Goal: Information Seeking & Learning: Learn about a topic

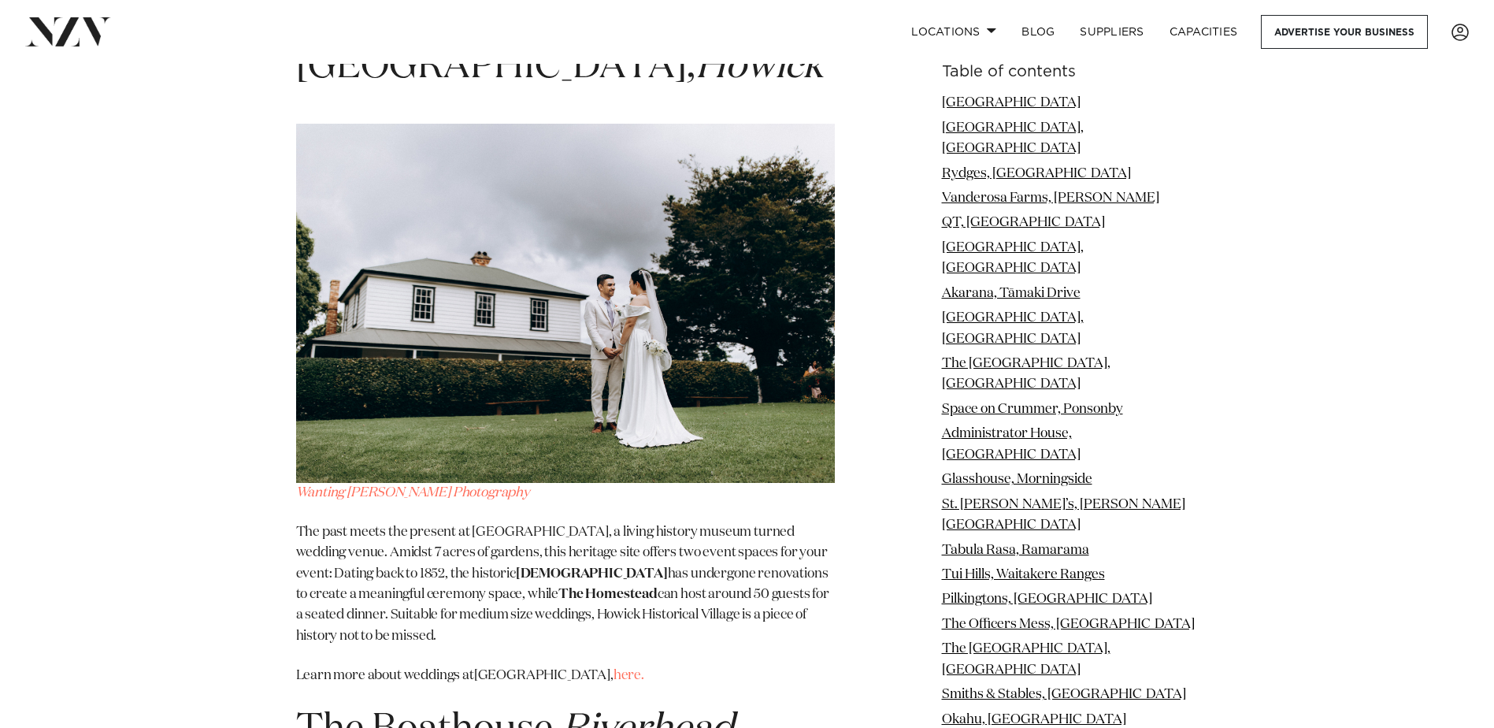
scroll to position [20141, 0]
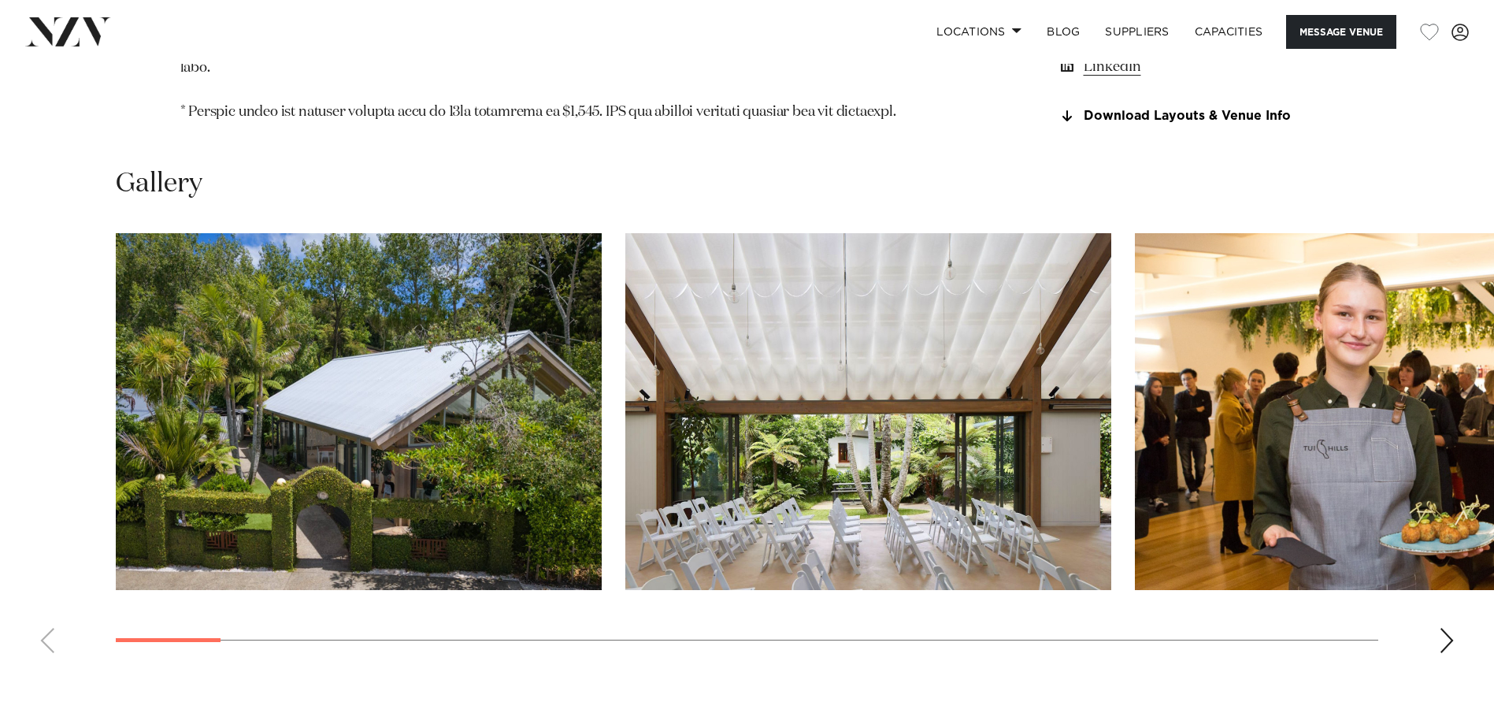
scroll to position [1811, 0]
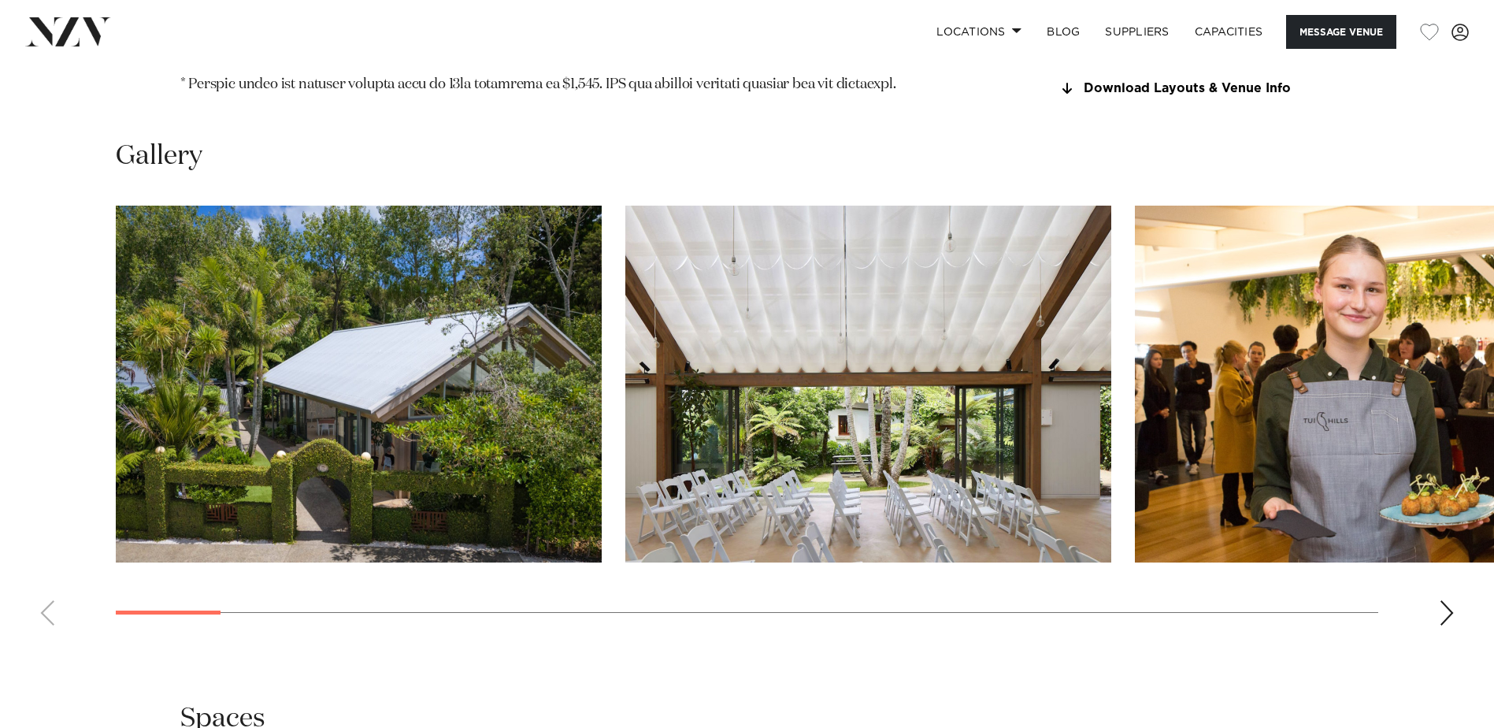
click at [1447, 600] on div "Next slide" at bounding box center [1447, 612] width 16 height 25
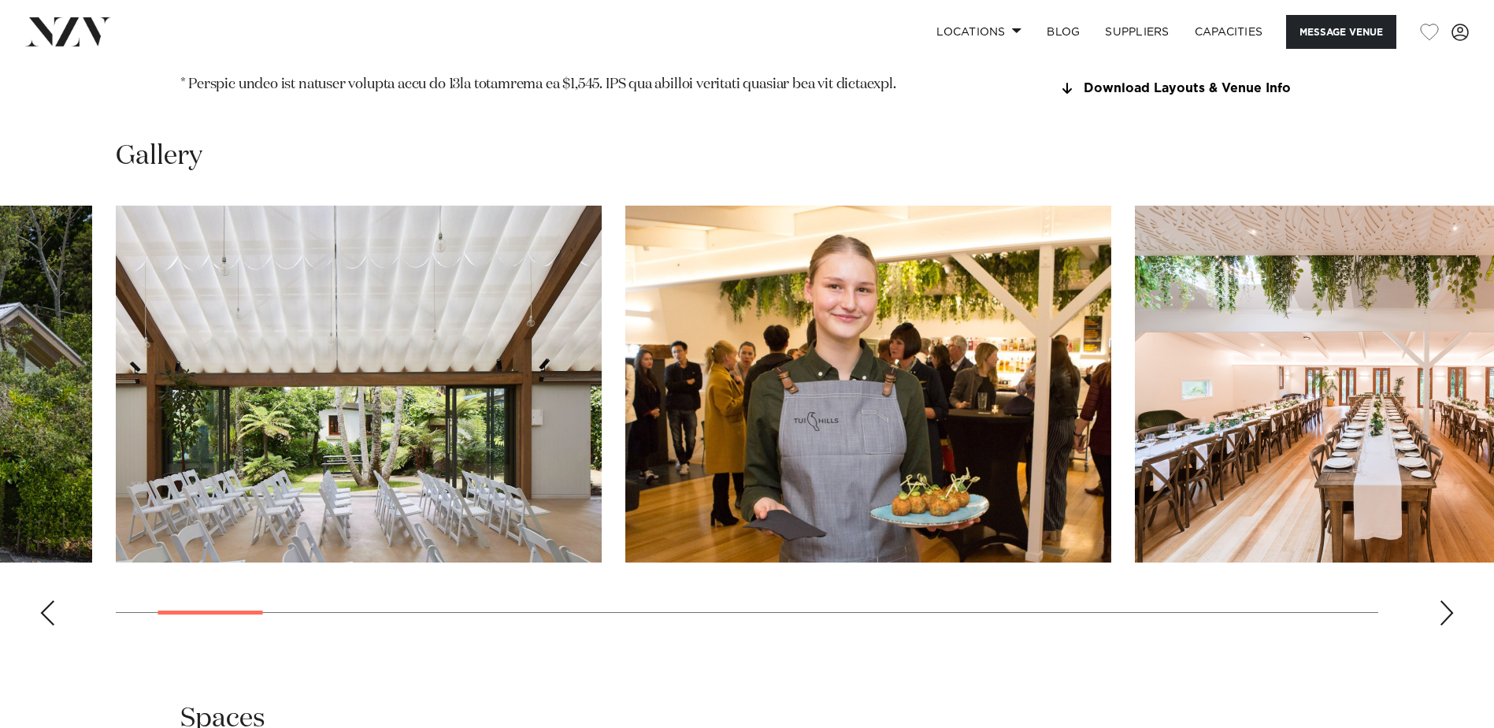
click at [1447, 600] on div "Next slide" at bounding box center [1447, 612] width 16 height 25
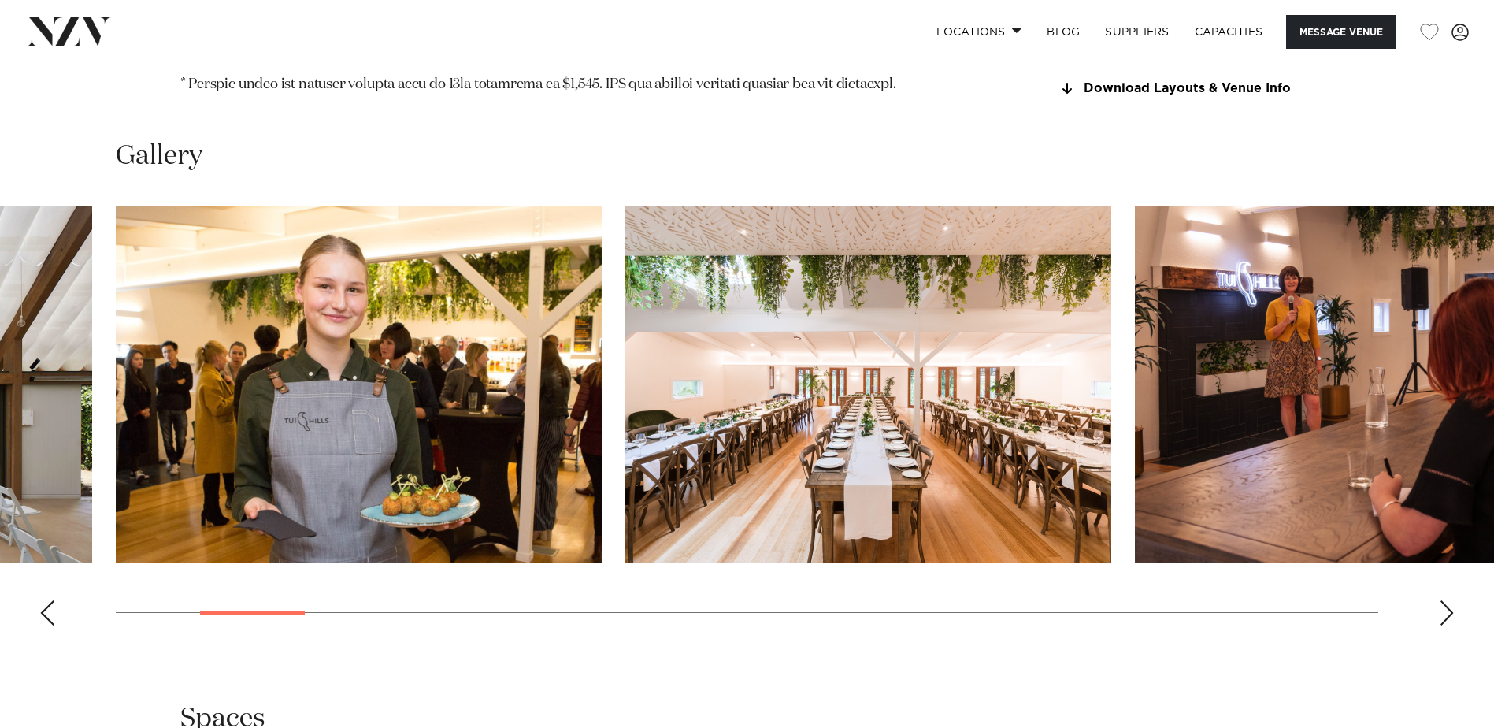
click at [1447, 600] on div "Next slide" at bounding box center [1447, 612] width 16 height 25
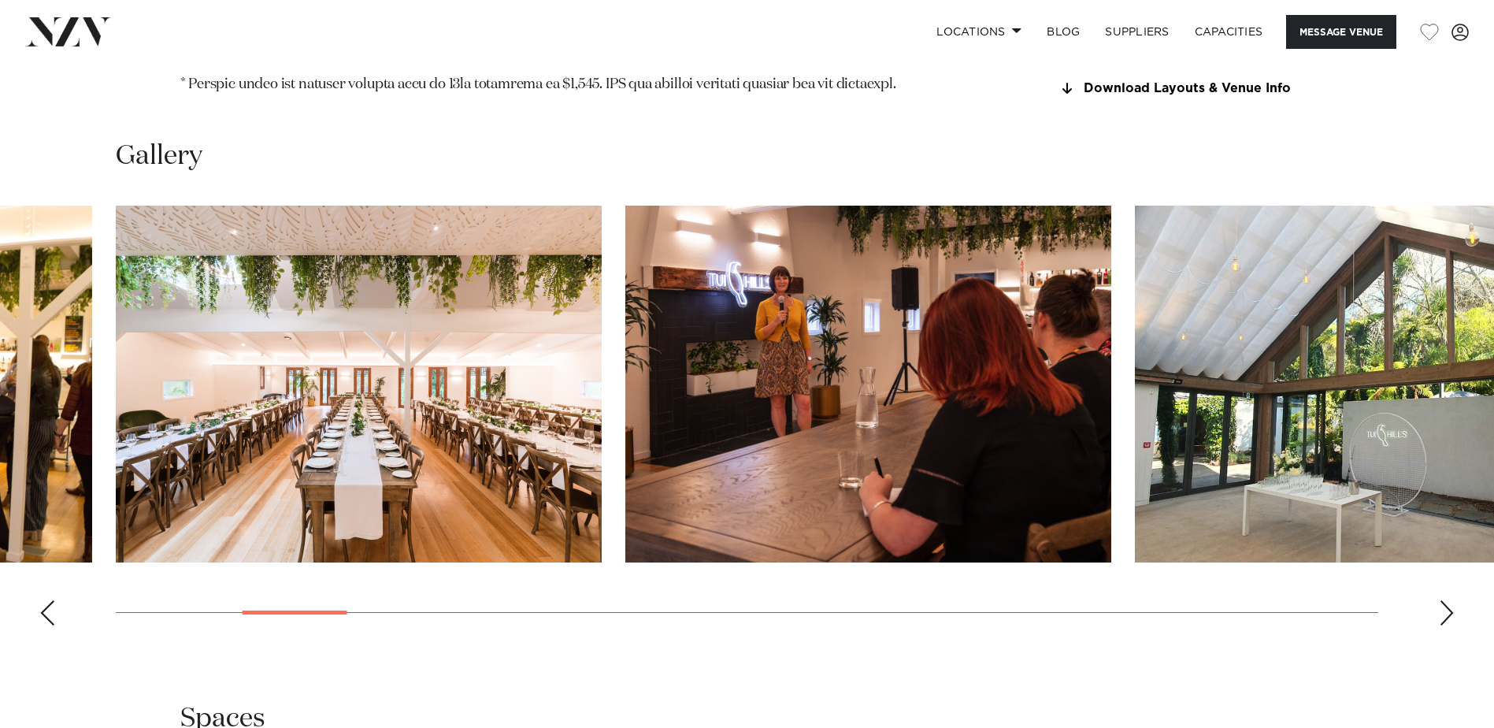
click at [1447, 600] on div "Next slide" at bounding box center [1447, 612] width 16 height 25
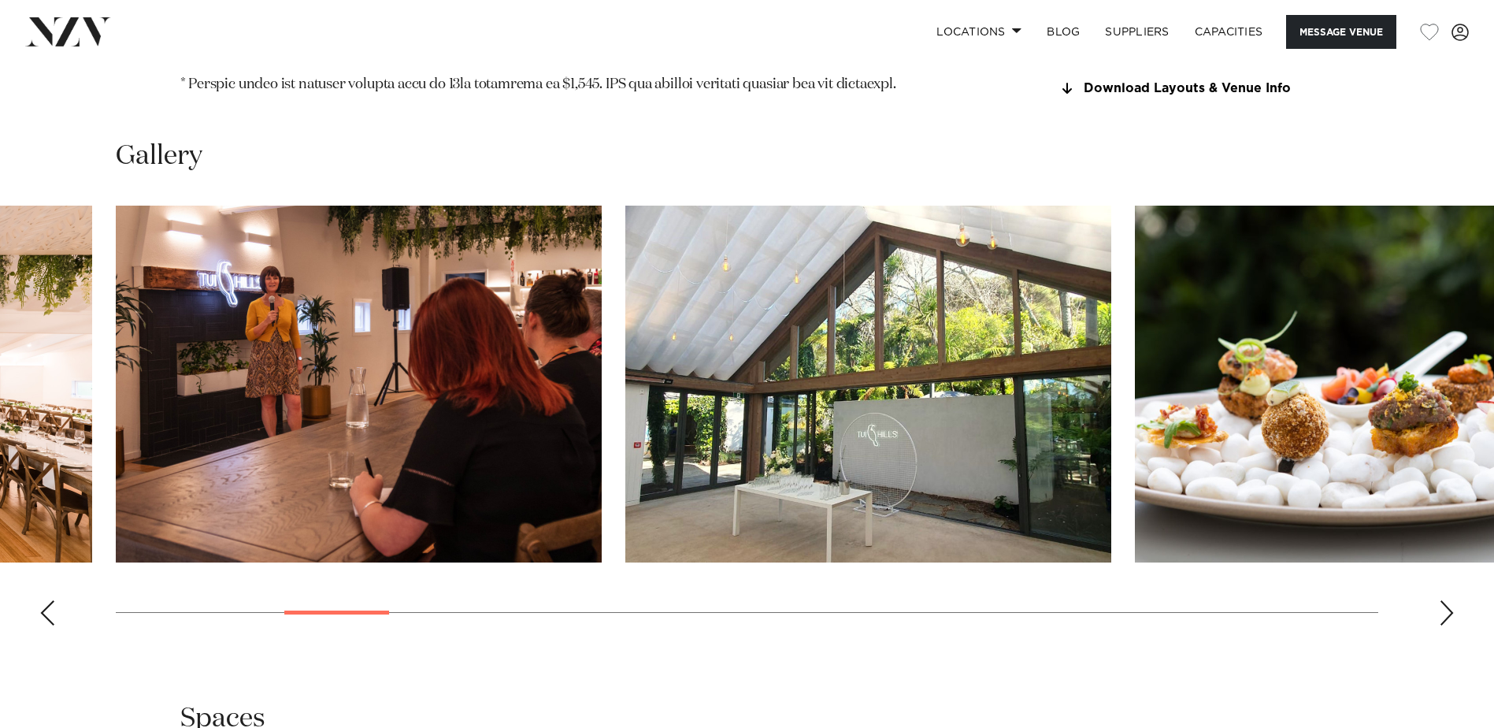
click at [1447, 600] on div "Next slide" at bounding box center [1447, 612] width 16 height 25
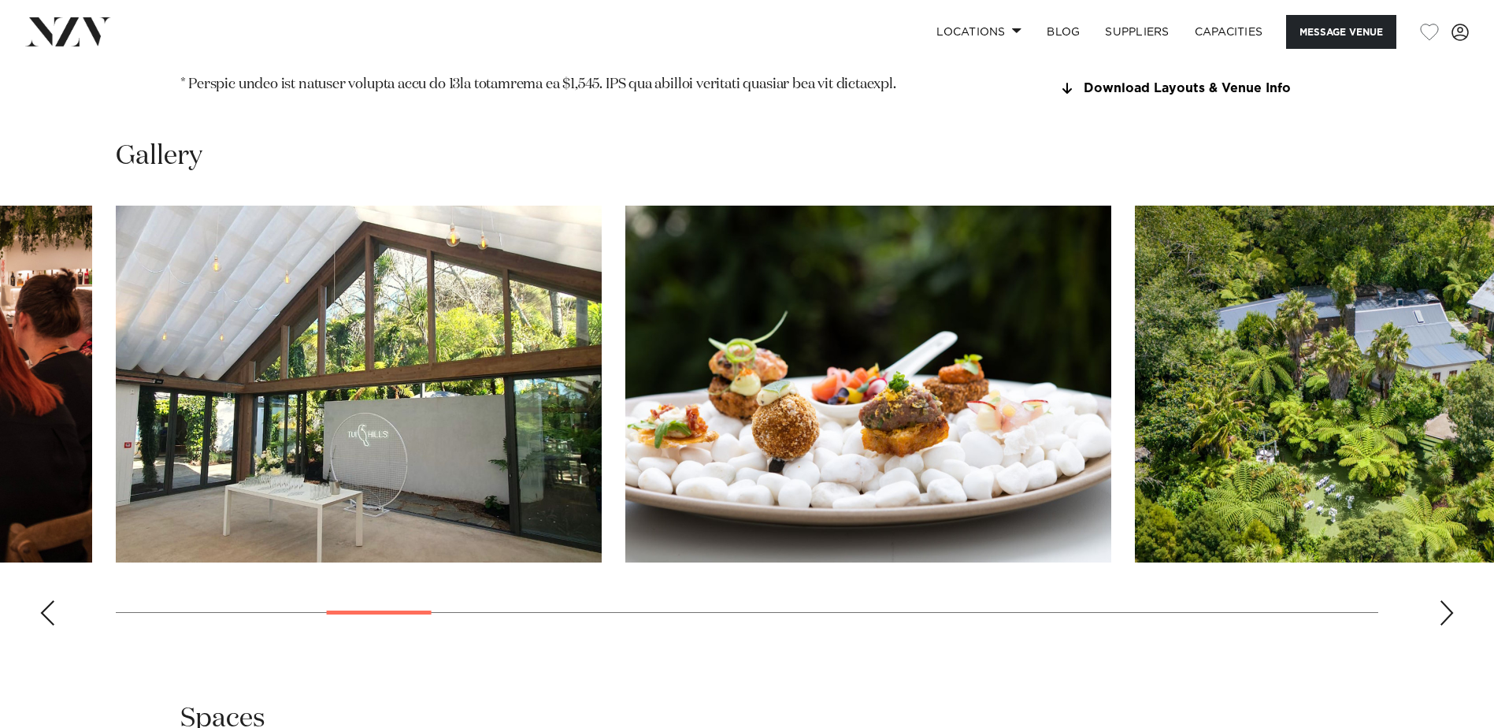
click at [1447, 600] on div "Next slide" at bounding box center [1447, 612] width 16 height 25
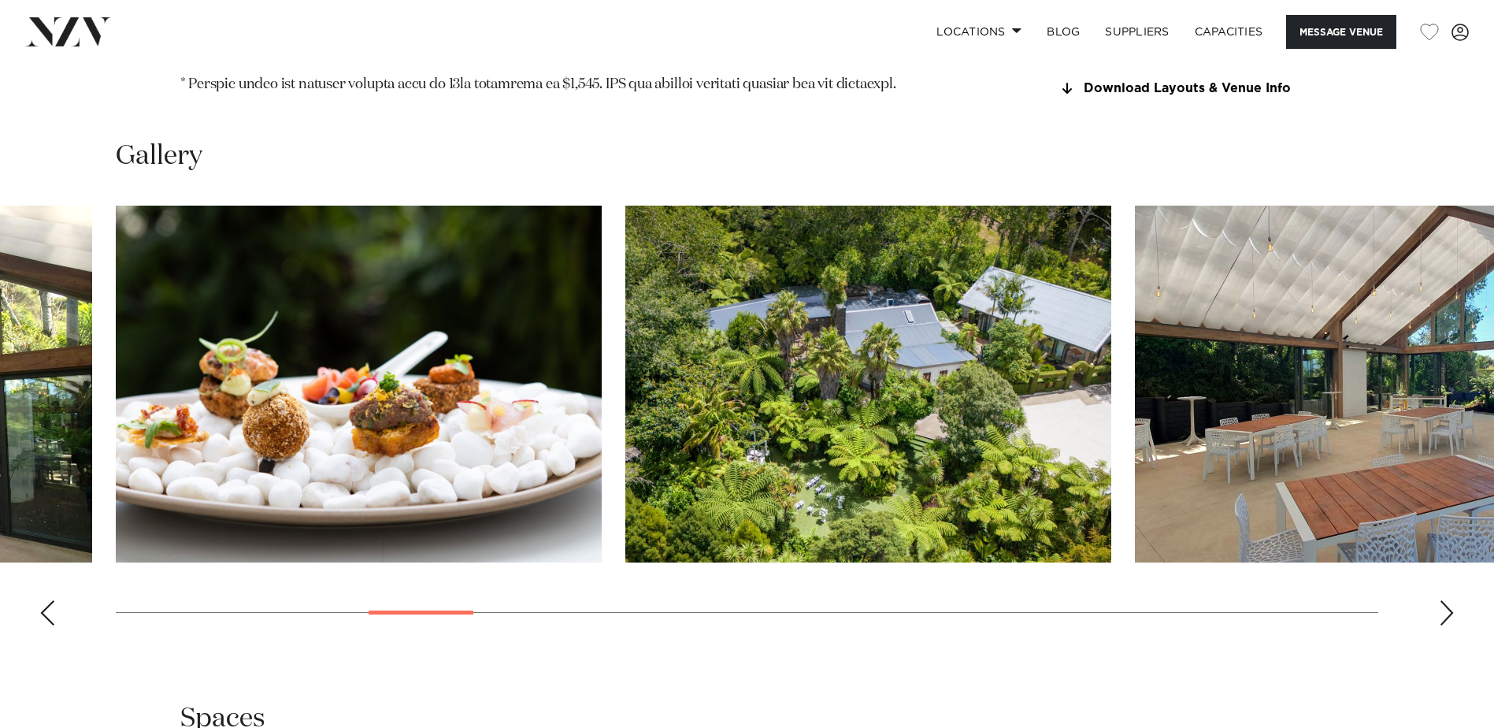
click at [1447, 600] on div "Next slide" at bounding box center [1447, 612] width 16 height 25
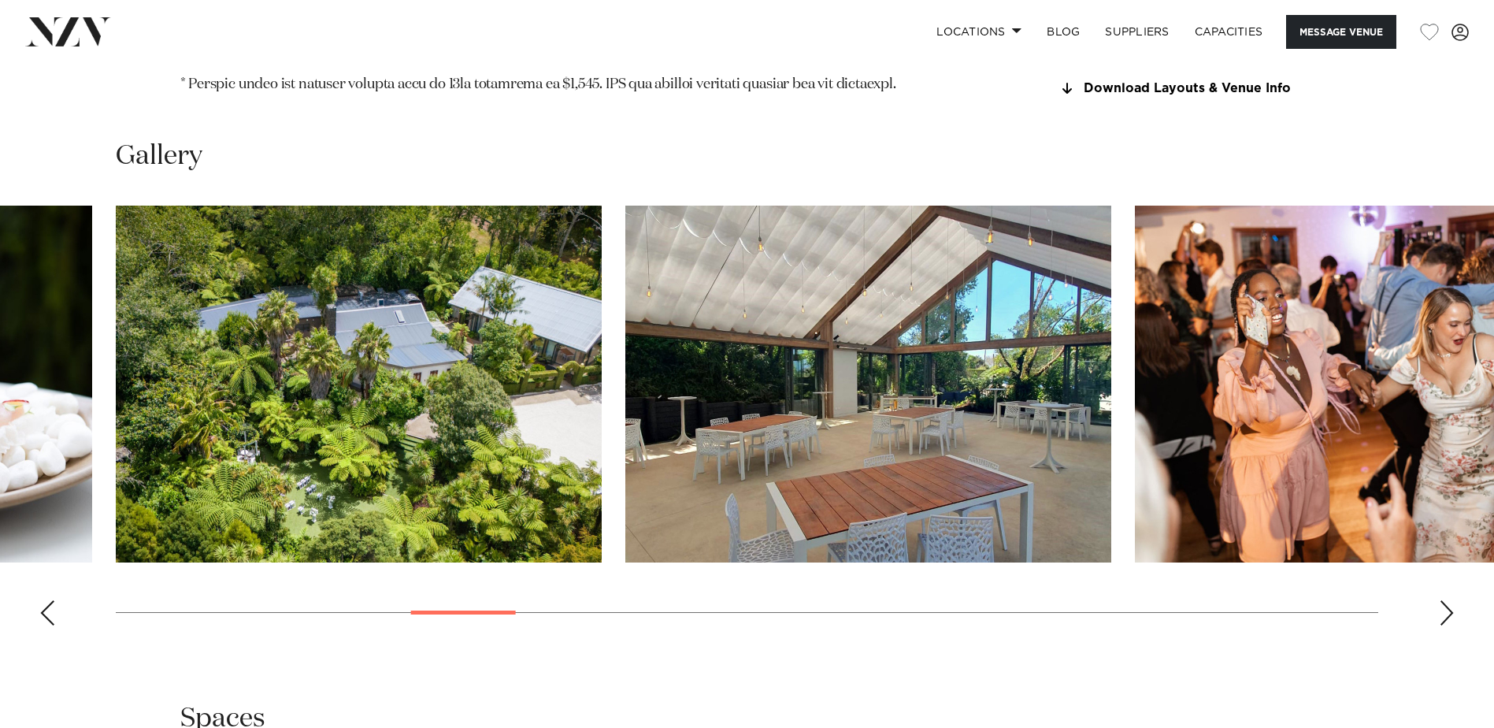
click at [1447, 600] on div "Next slide" at bounding box center [1447, 612] width 16 height 25
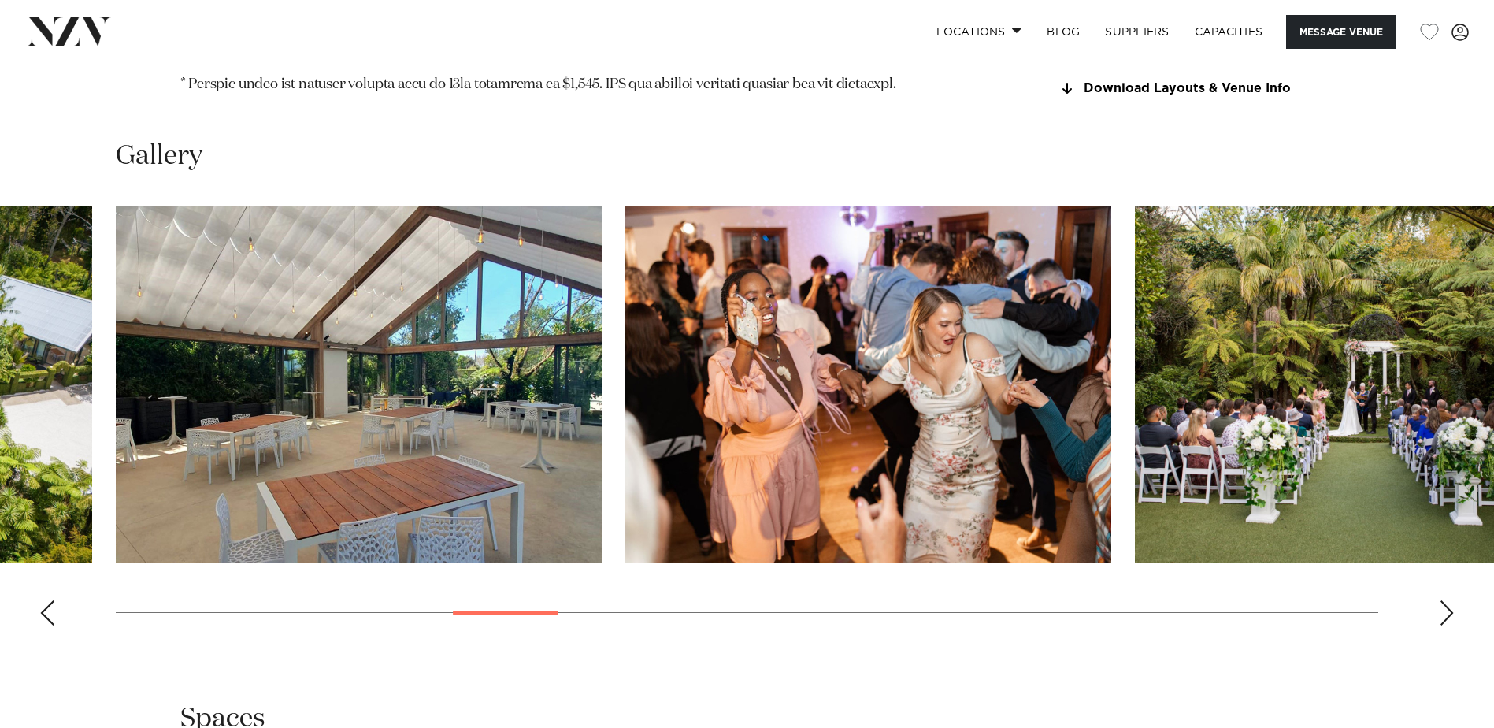
click at [1443, 600] on div "Next slide" at bounding box center [1447, 612] width 16 height 25
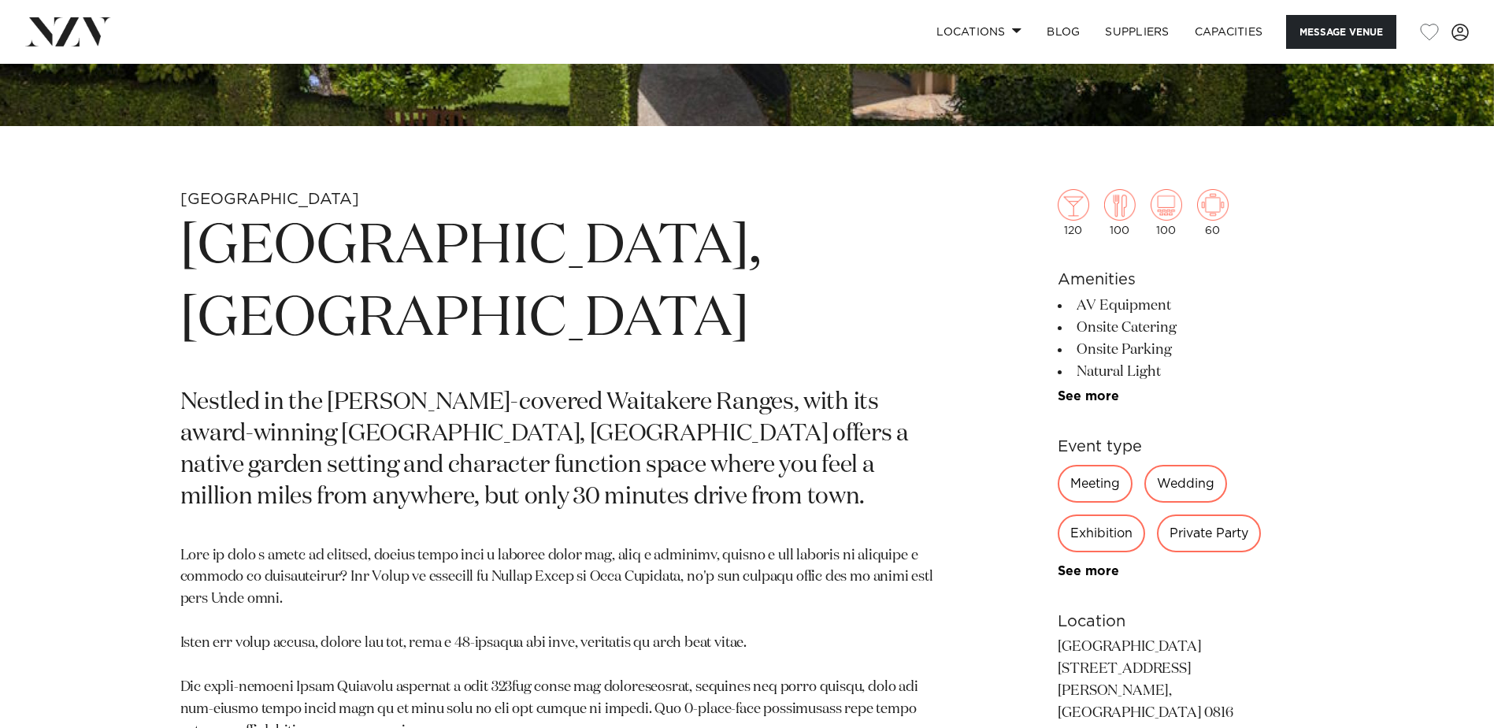
scroll to position [472, 0]
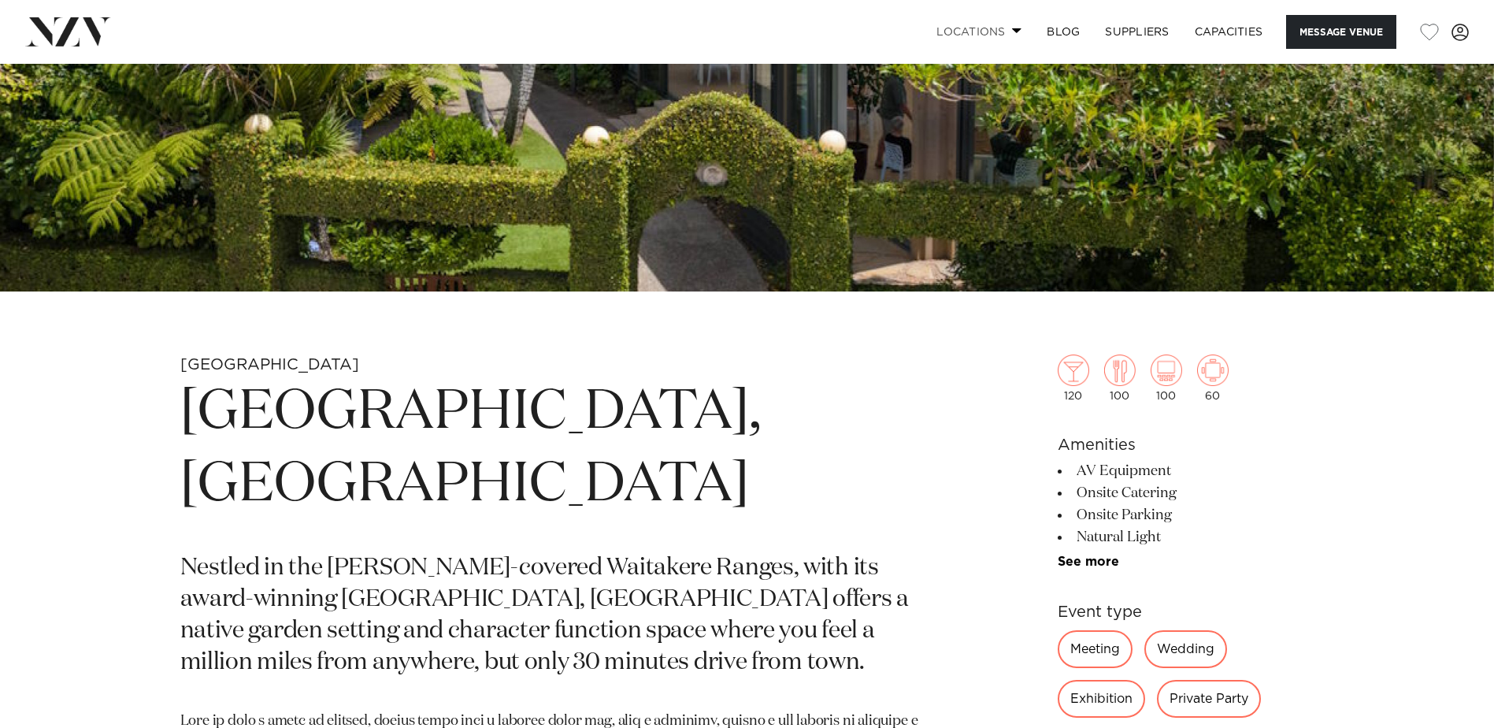
click at [977, 35] on link "Locations" at bounding box center [979, 32] width 110 height 34
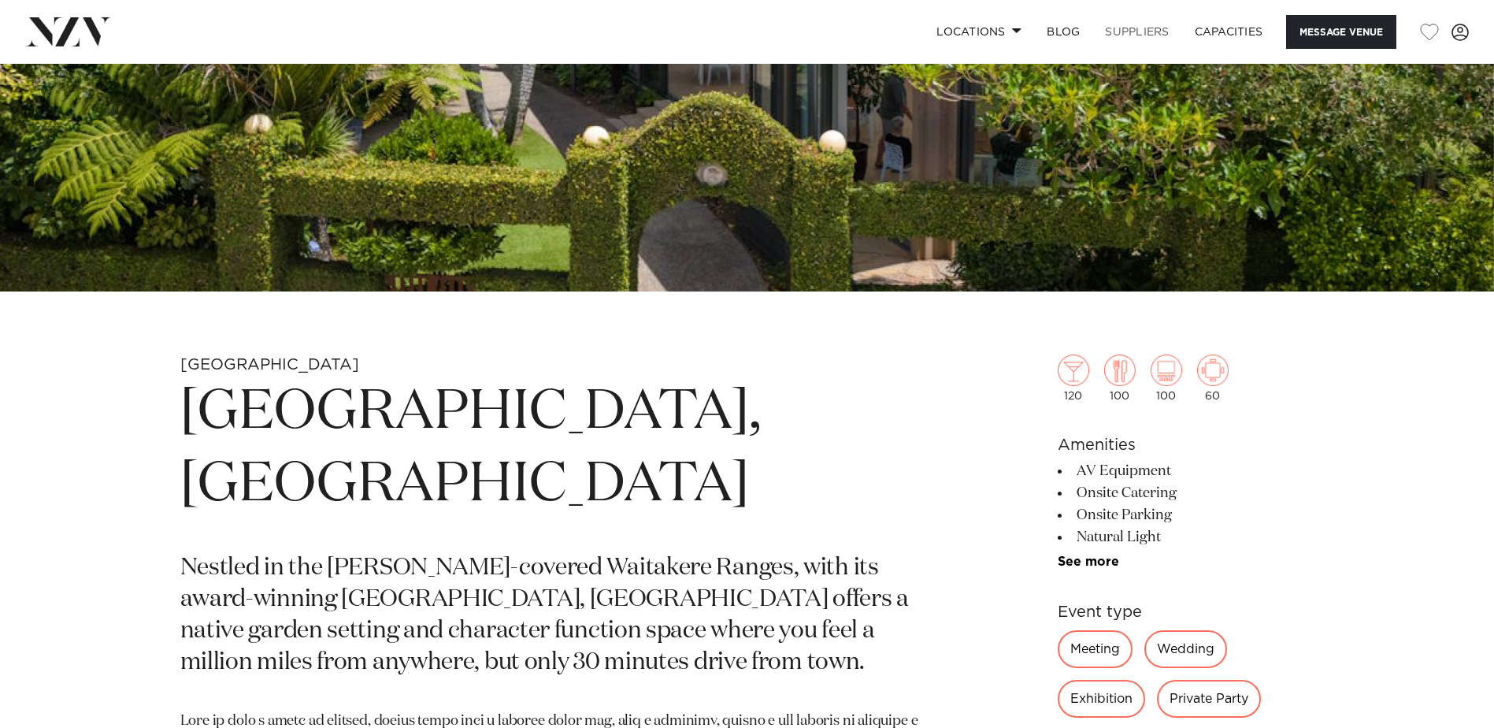
click at [1135, 34] on link "SUPPLIERS" at bounding box center [1136, 32] width 89 height 34
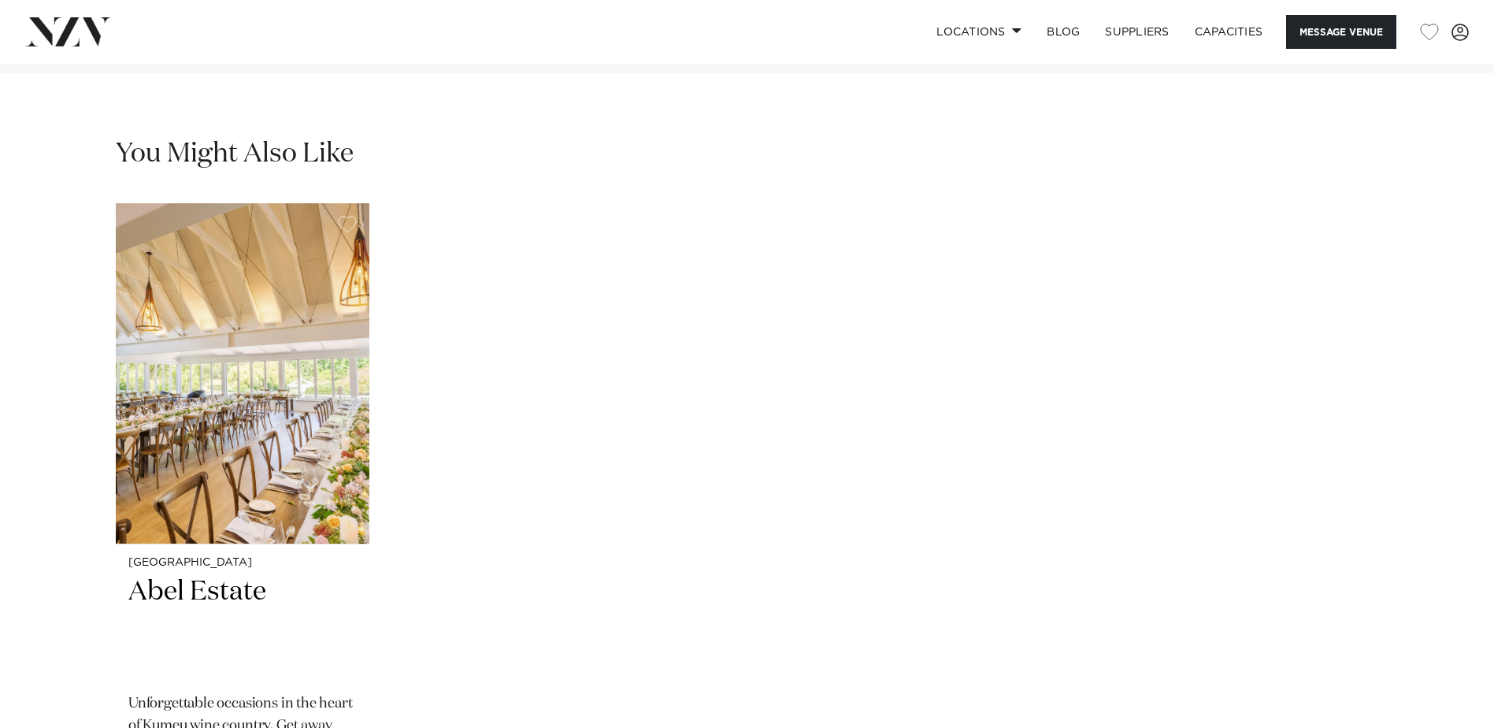
scroll to position [4095, 0]
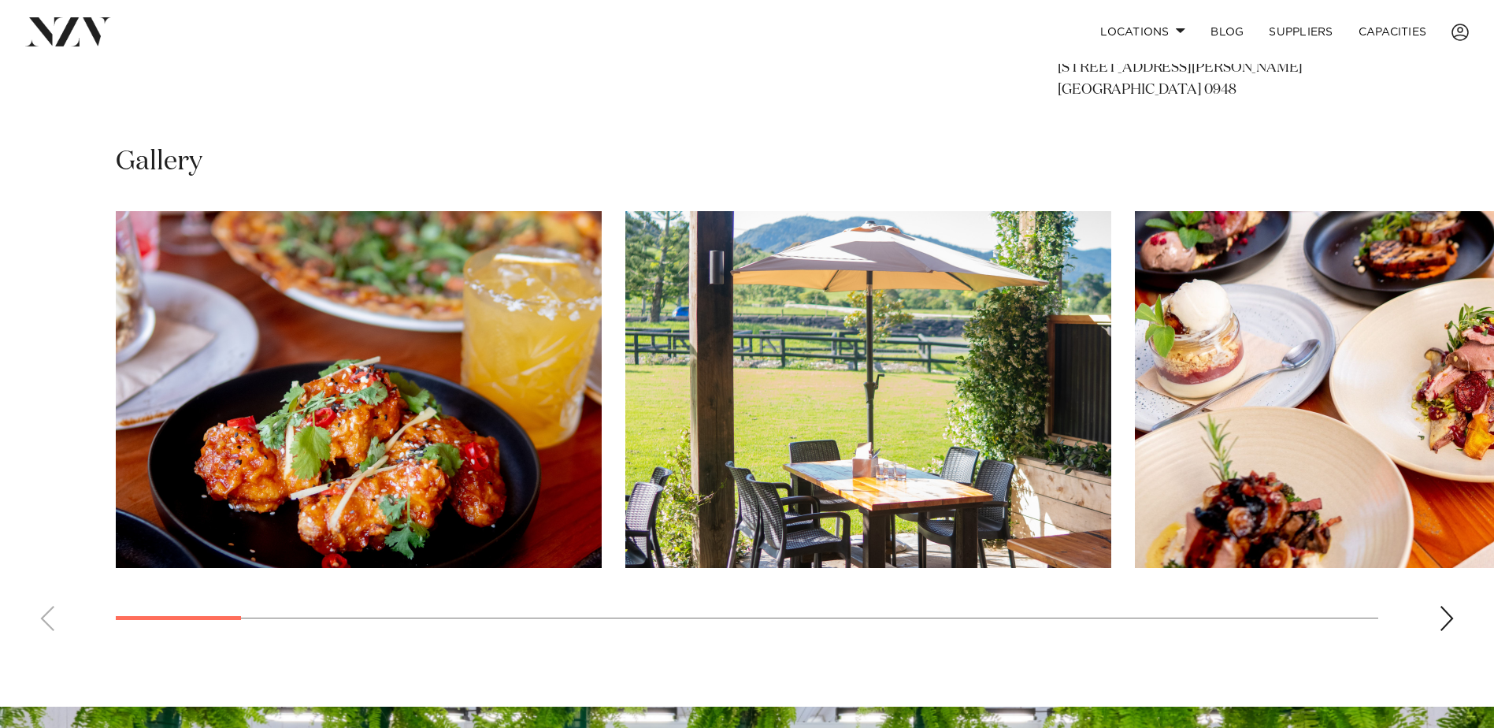
scroll to position [1102, 0]
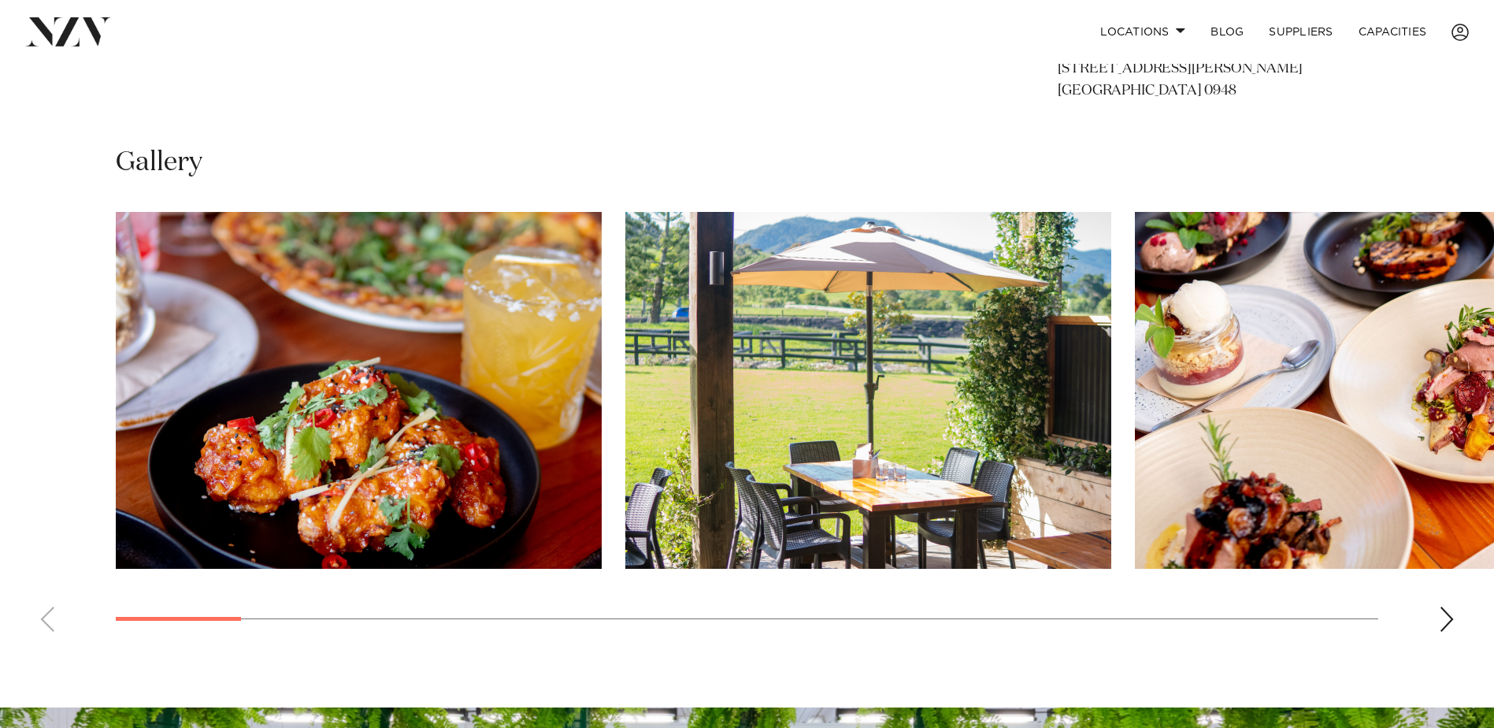
click at [1442, 615] on div "Next slide" at bounding box center [1447, 618] width 16 height 25
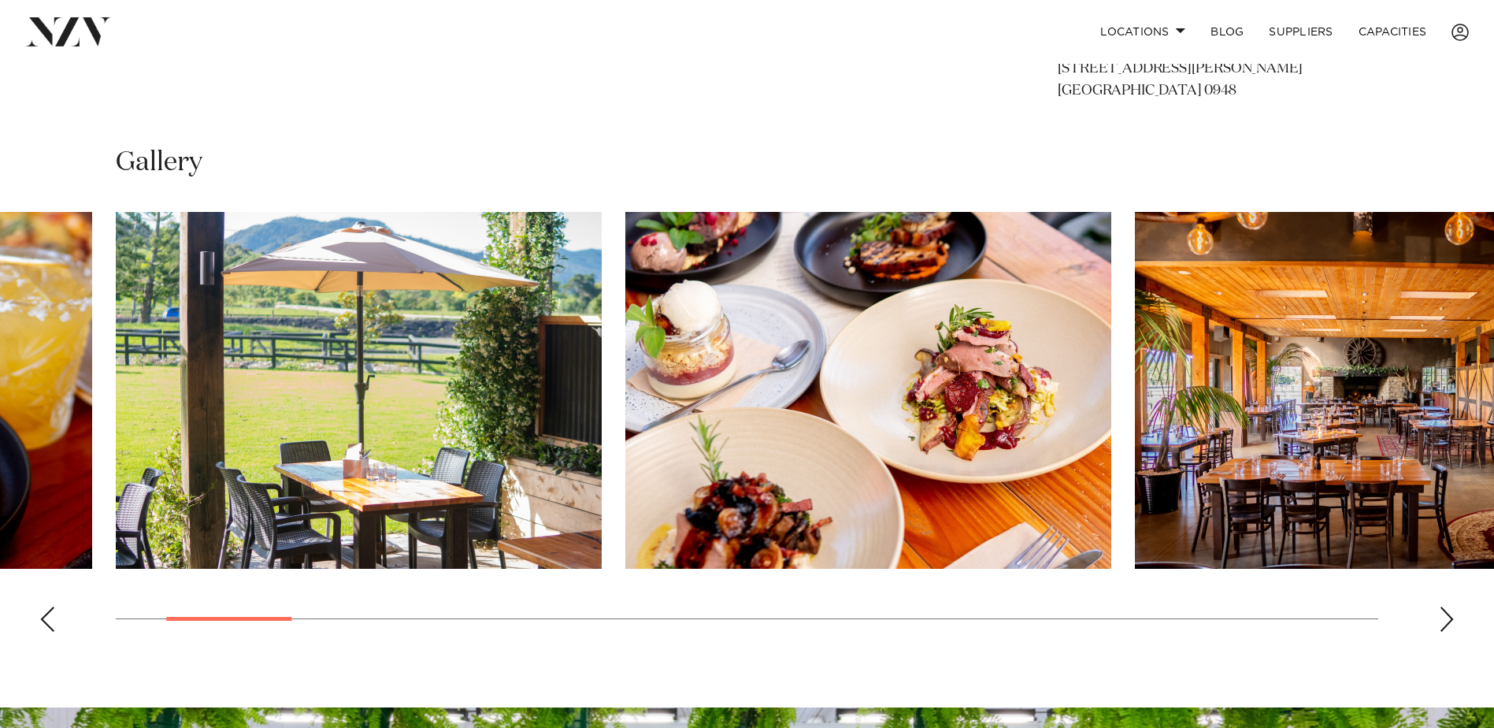
click at [1441, 615] on div "Next slide" at bounding box center [1447, 618] width 16 height 25
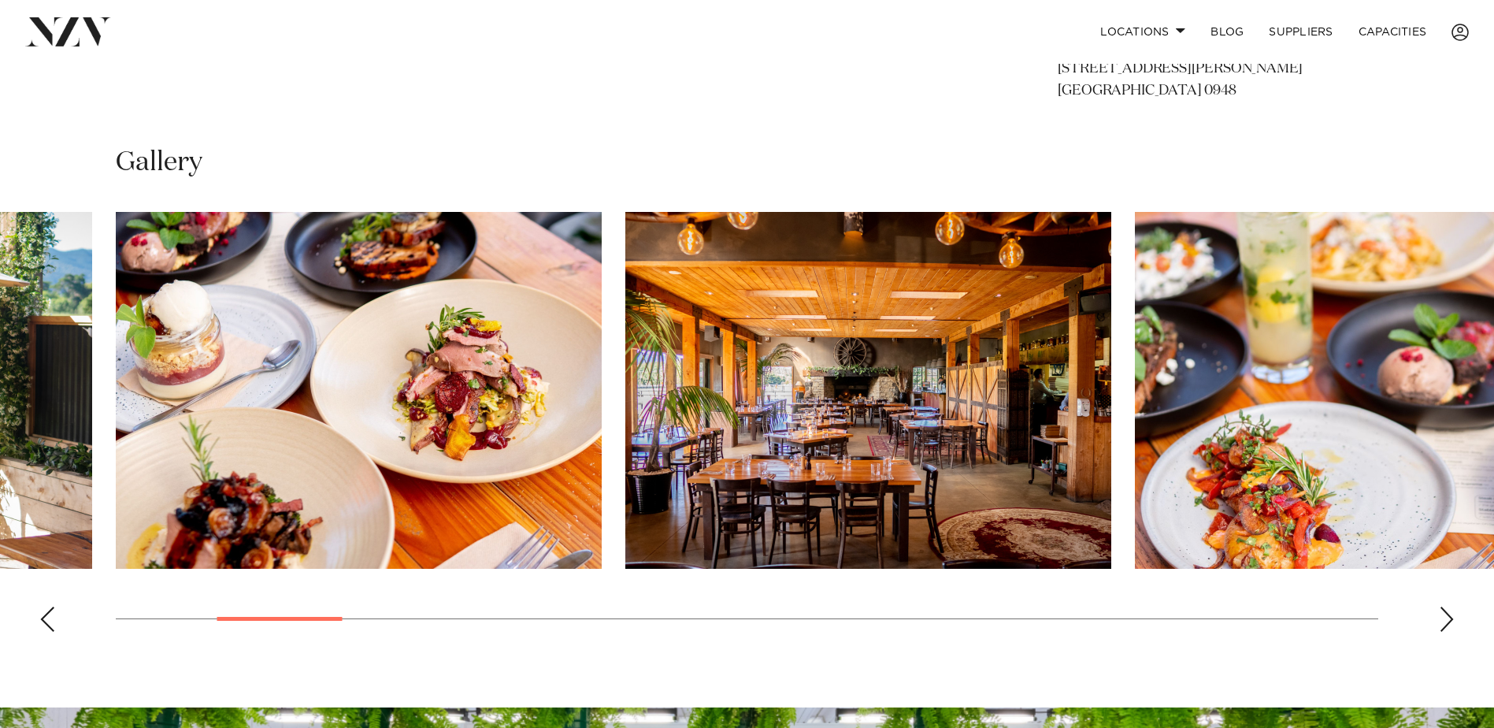
click at [1441, 615] on div "Next slide" at bounding box center [1447, 618] width 16 height 25
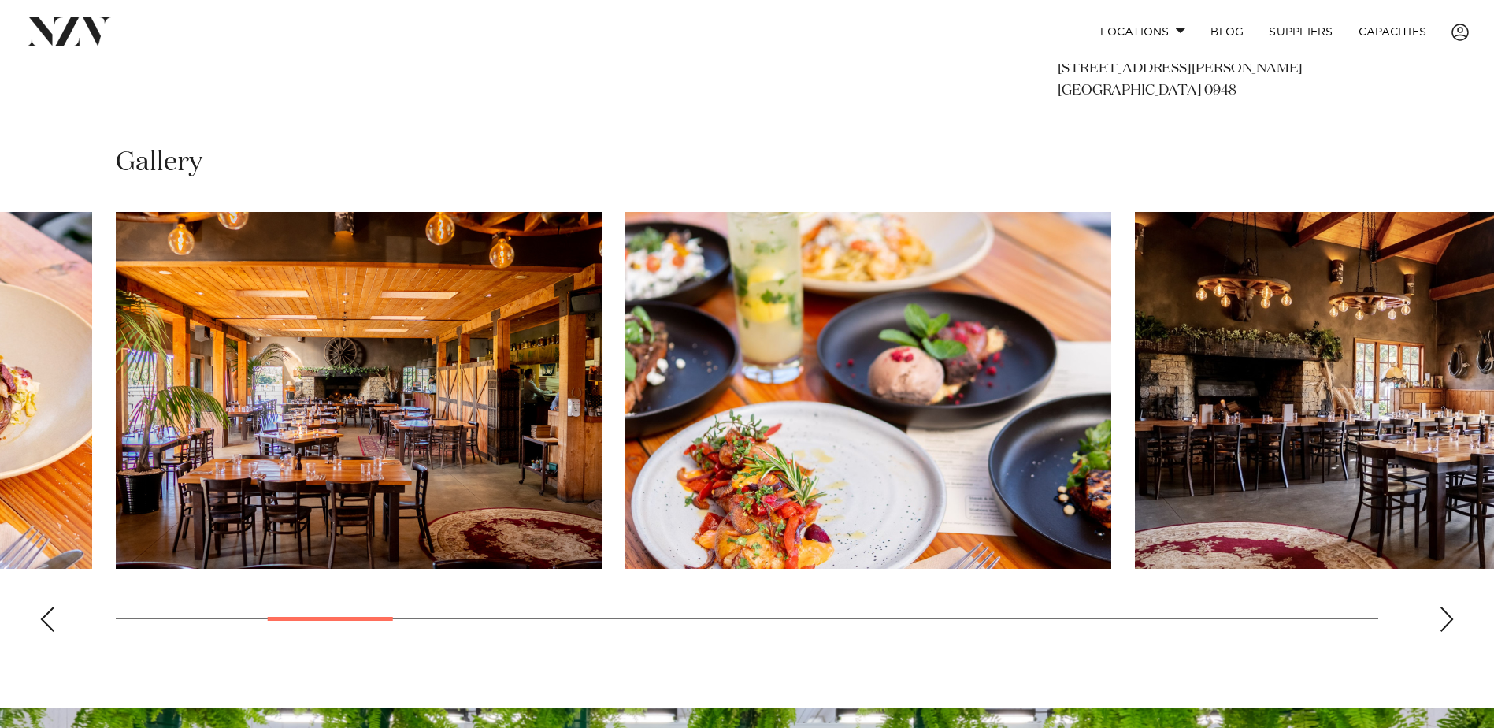
click at [1440, 615] on div "Next slide" at bounding box center [1447, 618] width 16 height 25
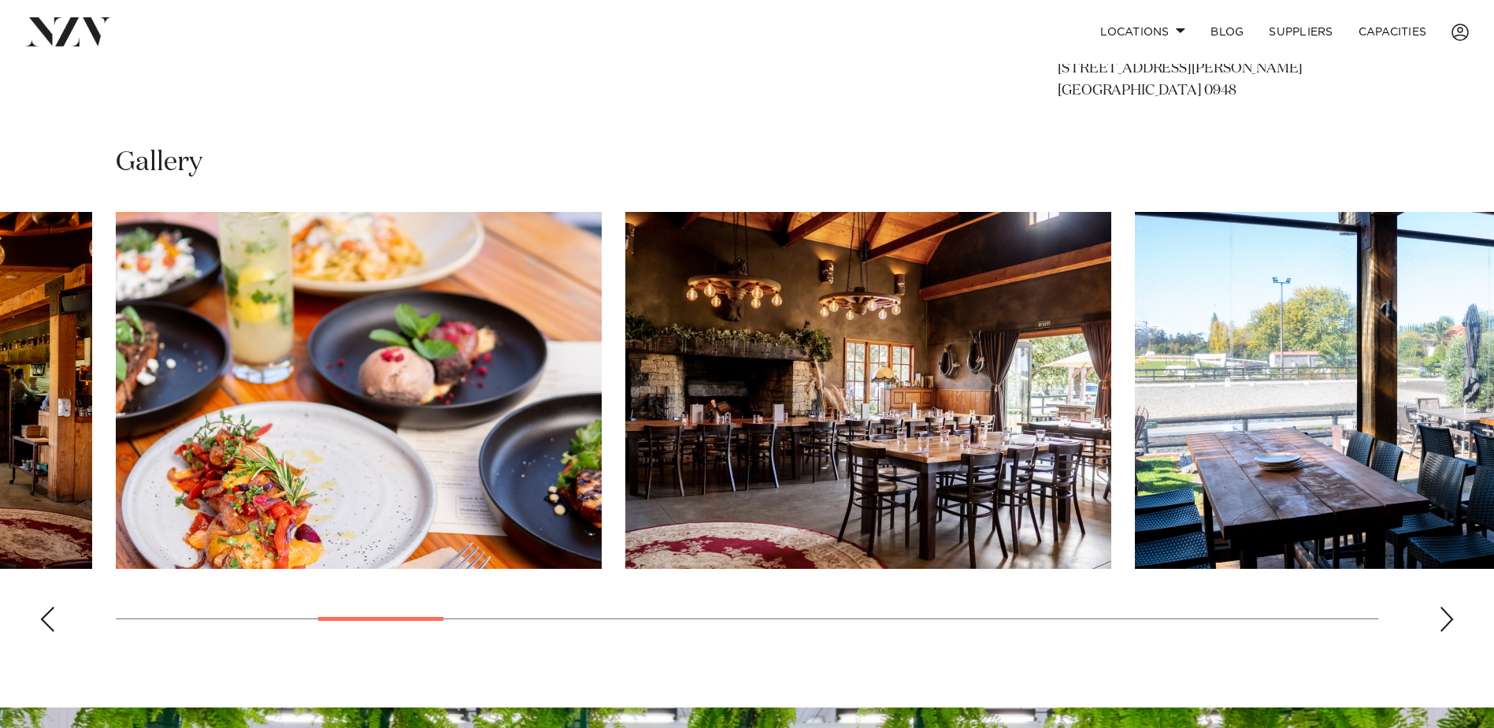
click at [1440, 615] on div "Next slide" at bounding box center [1447, 618] width 16 height 25
